Goal: Information Seeking & Learning: Learn about a topic

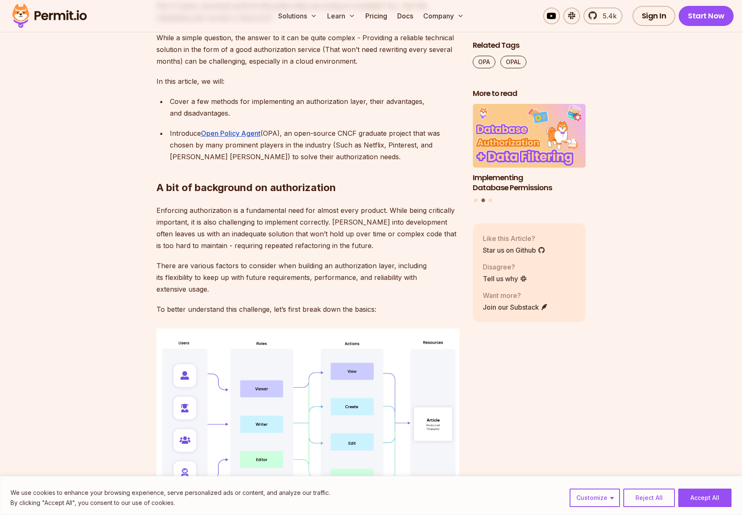
scroll to position [635, 0]
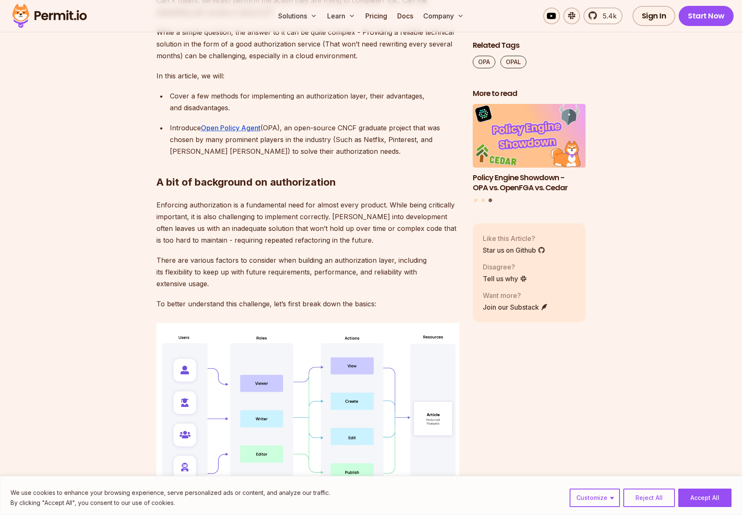
click at [347, 128] on p "Introduce Open Policy Agent (OPA), an open-source CNCF graduate project that wa…" at bounding box center [314, 139] width 289 height 35
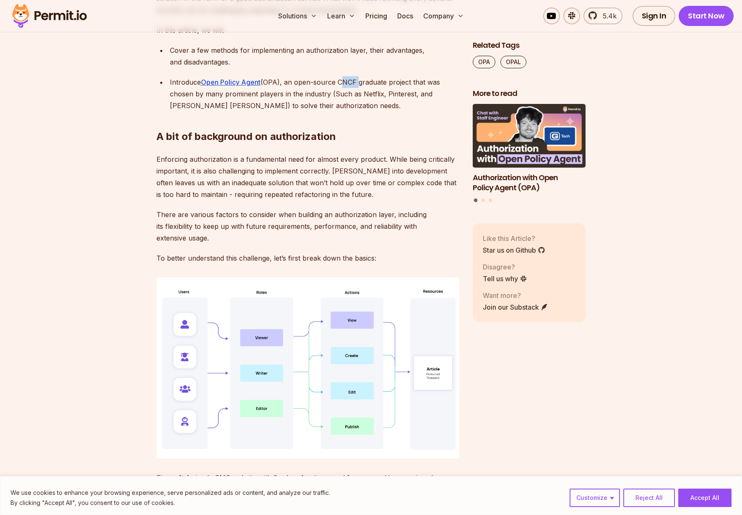
scroll to position [706, 0]
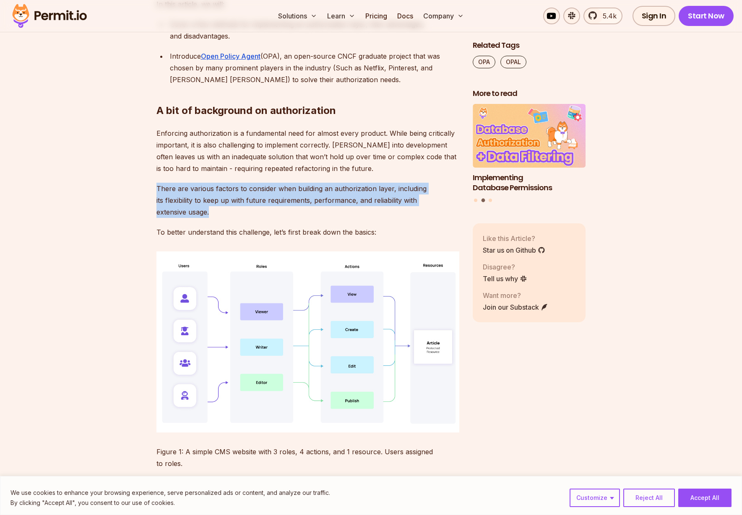
drag, startPoint x: 154, startPoint y: 187, endPoint x: 231, endPoint y: 208, distance: 80.0
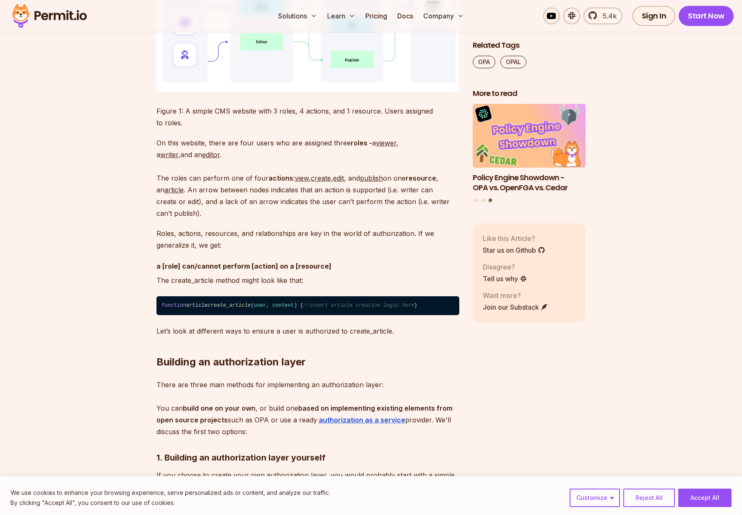
scroll to position [1090, 0]
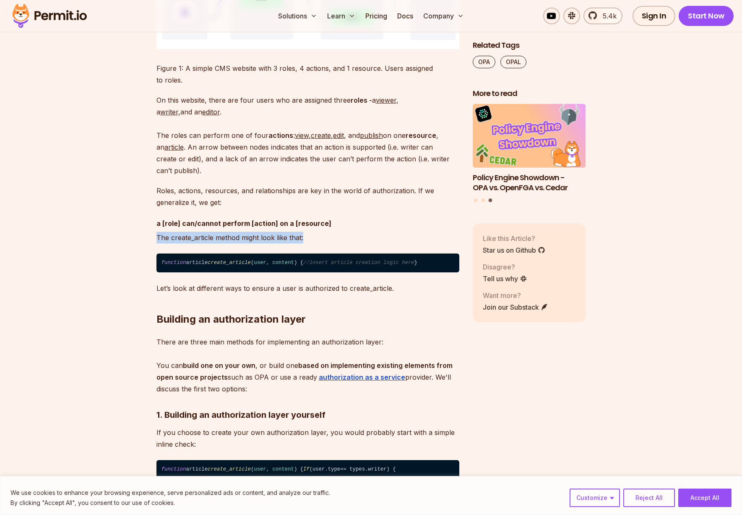
drag, startPoint x: 158, startPoint y: 224, endPoint x: 402, endPoint y: 227, distance: 244.1
click at [402, 232] on p "The create_article method might look like that:" at bounding box center [307, 238] width 303 height 12
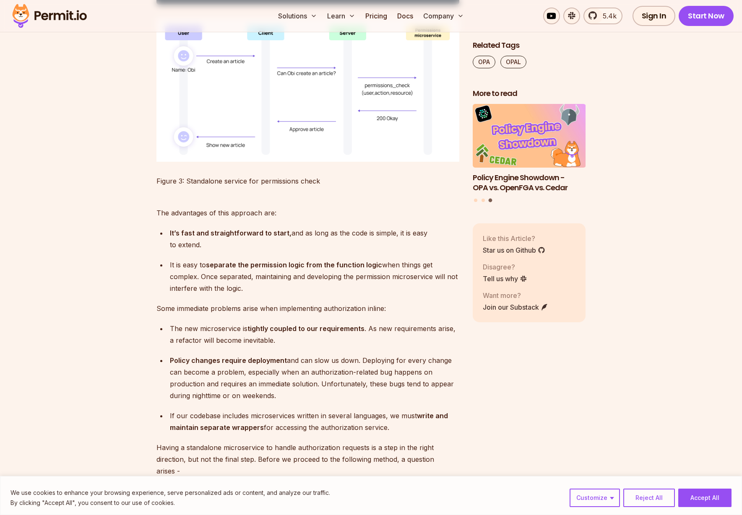
scroll to position [2040, 0]
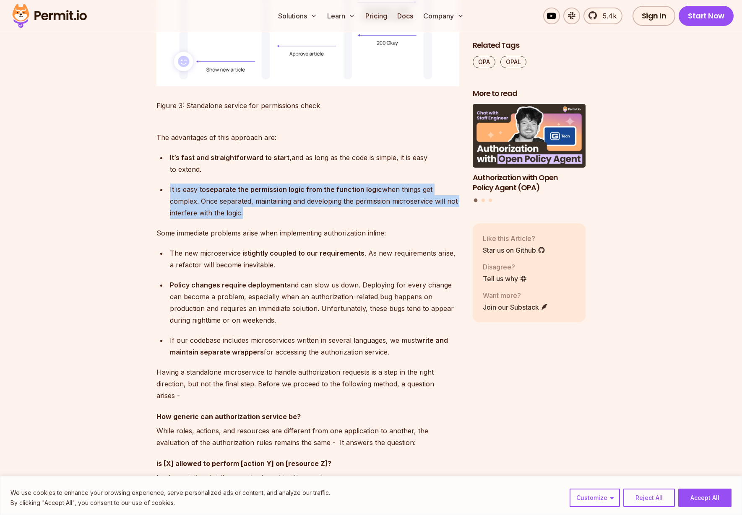
drag, startPoint x: 245, startPoint y: 233, endPoint x: 162, endPoint y: 209, distance: 86.0
click at [167, 209] on li "It is easy to separate the permission logic from the function logic when things…" at bounding box center [313, 201] width 292 height 35
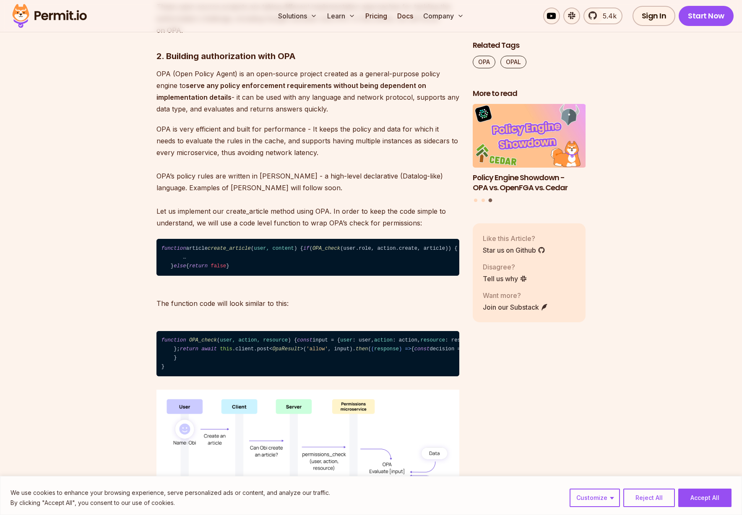
scroll to position [2549, 0]
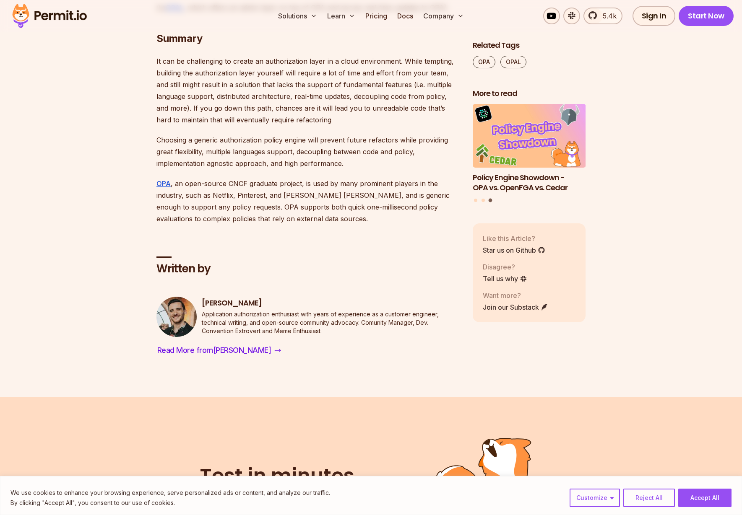
scroll to position [4039, 0]
